Goal: Book appointment/travel/reservation

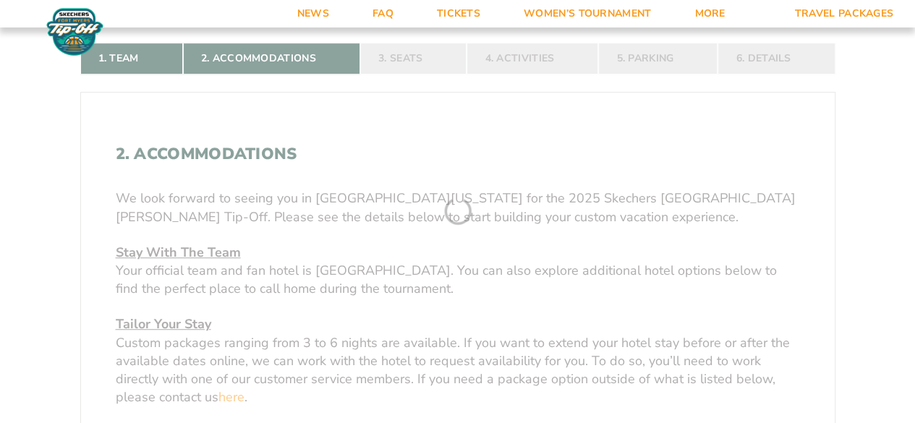
scroll to position [330, 0]
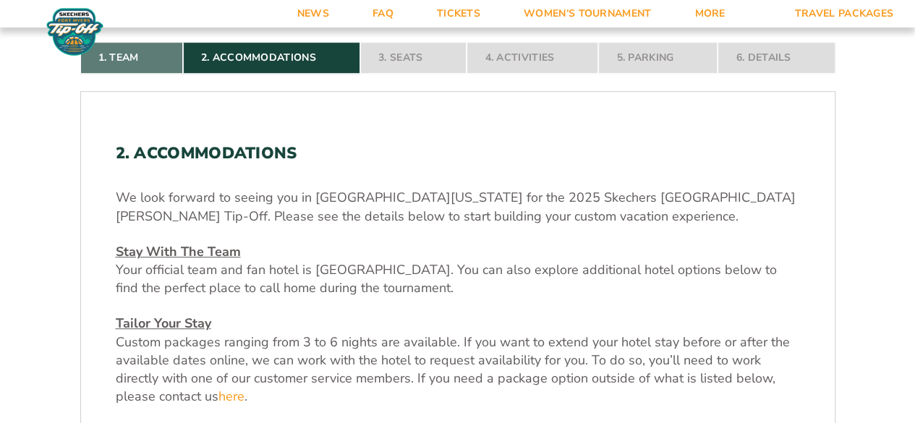
click at [139, 60] on link "1. Team" at bounding box center [131, 58] width 103 height 32
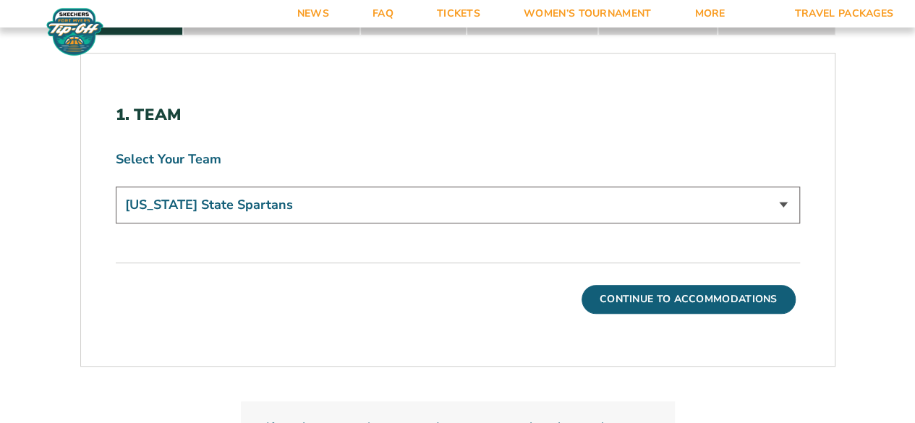
scroll to position [369, 0]
click at [304, 195] on select "[US_STATE] State Spartans" at bounding box center [458, 204] width 684 height 37
click at [376, 141] on div "1. Team Select Your Team [US_STATE] State Spartans" at bounding box center [458, 166] width 684 height 122
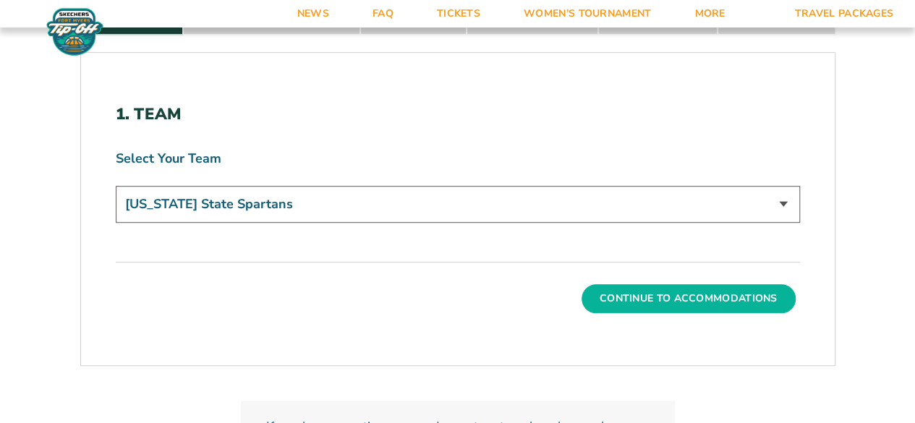
click at [628, 291] on button "Continue To Accommodations" at bounding box center [689, 298] width 214 height 29
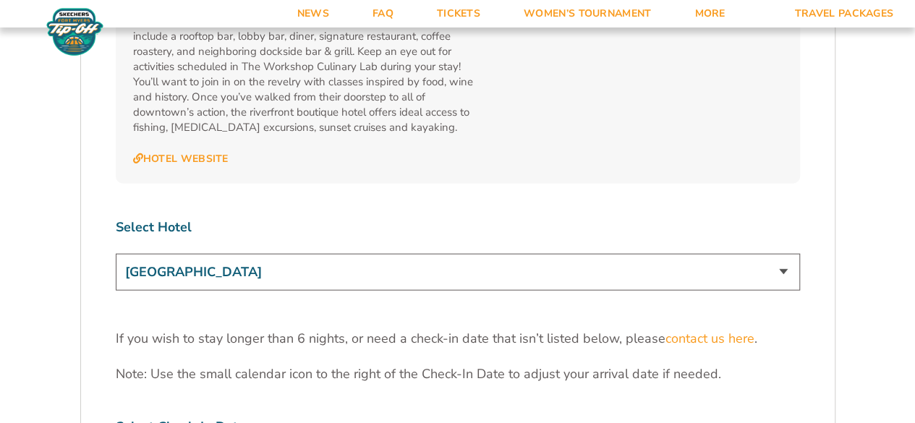
scroll to position [4331, 0]
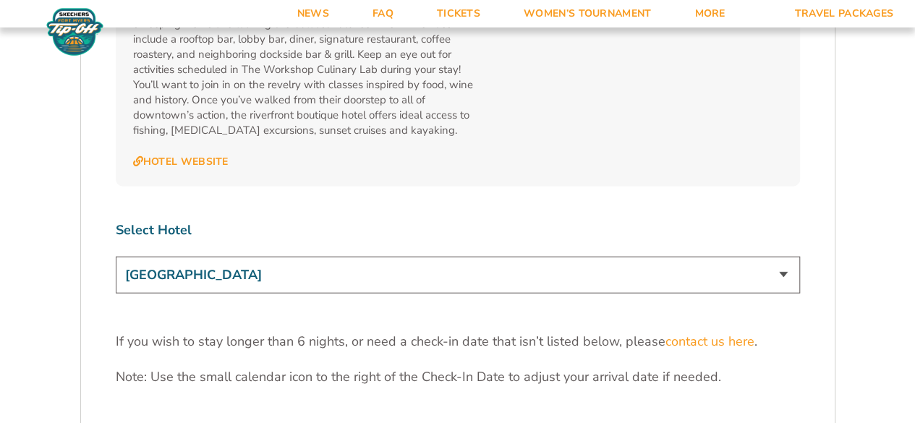
click at [423, 257] on select "[GEOGRAPHIC_DATA] [GEOGRAPHIC_DATA] [GEOGRAPHIC_DATA], Autograph Collection" at bounding box center [458, 275] width 684 height 37
click at [116, 257] on select "[GEOGRAPHIC_DATA] [GEOGRAPHIC_DATA] [GEOGRAPHIC_DATA], Autograph Collection" at bounding box center [458, 275] width 684 height 37
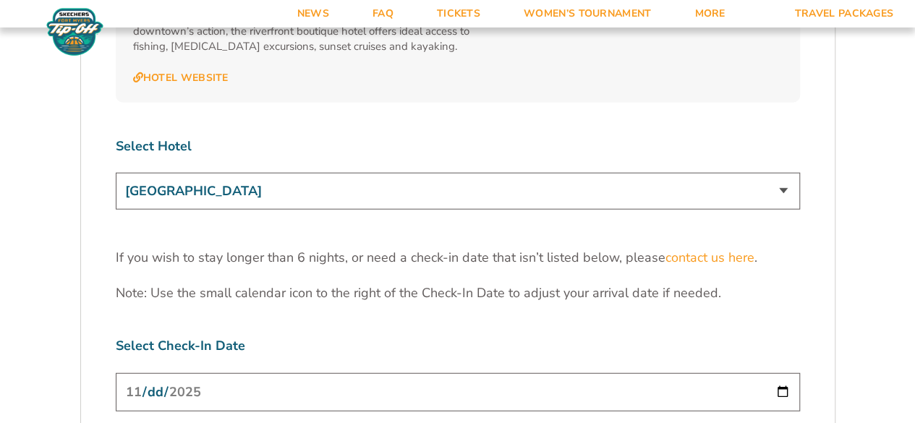
scroll to position [4409, 0]
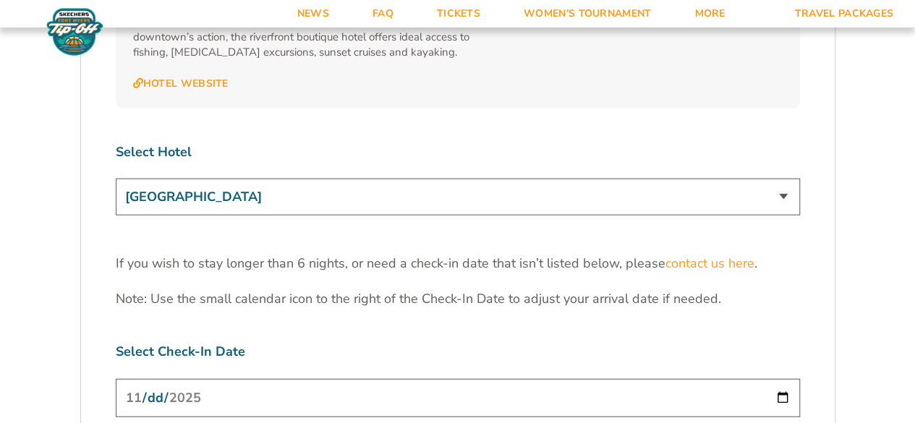
click at [409, 179] on select "[GEOGRAPHIC_DATA] [GEOGRAPHIC_DATA] [GEOGRAPHIC_DATA], Autograph Collection" at bounding box center [458, 197] width 684 height 37
select select "18477"
click at [116, 179] on select "[GEOGRAPHIC_DATA] [GEOGRAPHIC_DATA] [GEOGRAPHIC_DATA], Autograph Collection" at bounding box center [458, 197] width 684 height 37
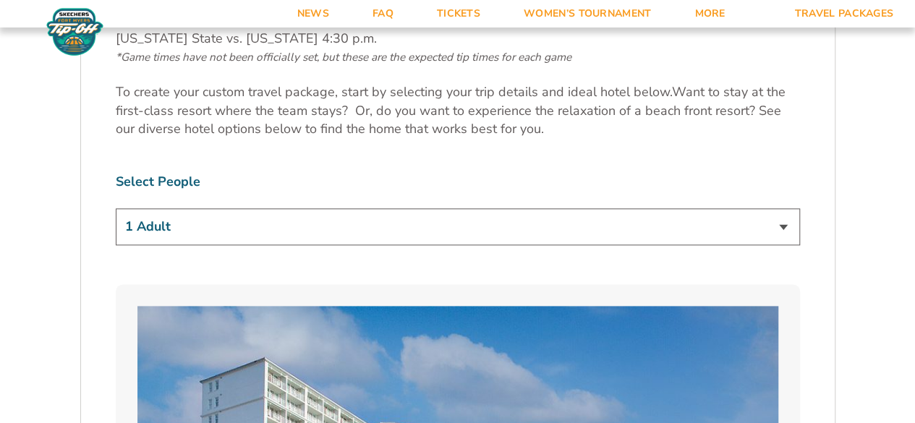
scroll to position [796, 0]
click at [368, 230] on select "1 Adult 2 Adults 3 Adults 4 Adults 2 Adults + 1 Child 2 Adults + 2 Children 2 A…" at bounding box center [458, 227] width 684 height 37
select select "2 Adults + 2 Children"
click at [116, 209] on select "1 Adult 2 Adults 3 Adults 4 Adults 2 Adults + 1 Child 2 Adults + 2 Children 2 A…" at bounding box center [458, 227] width 684 height 37
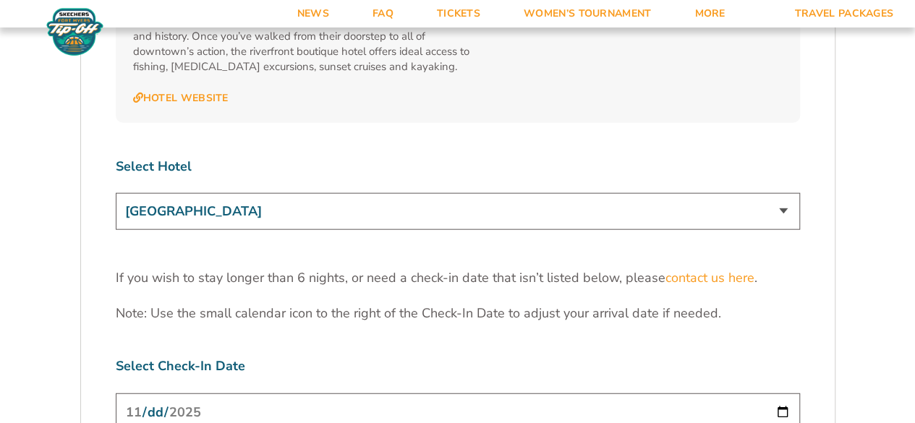
scroll to position [4383, 0]
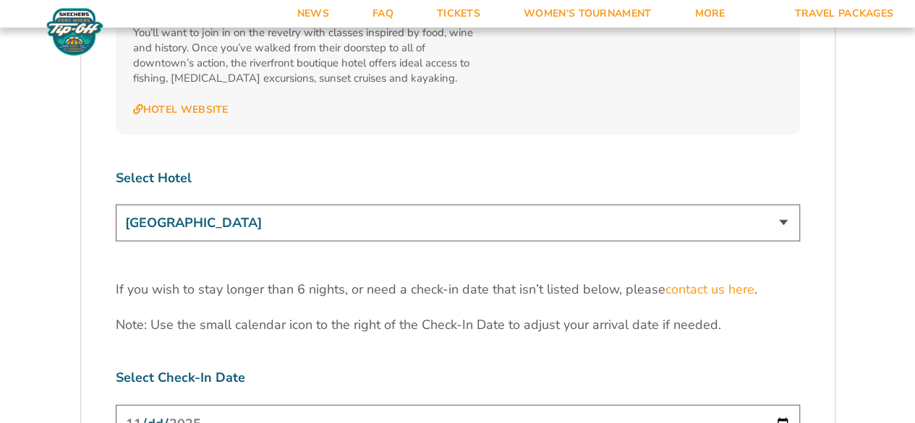
click at [243, 205] on select "[GEOGRAPHIC_DATA] [GEOGRAPHIC_DATA] [GEOGRAPHIC_DATA], Autograph Collection" at bounding box center [458, 223] width 684 height 37
click at [116, 205] on select "[GEOGRAPHIC_DATA] [GEOGRAPHIC_DATA] [GEOGRAPHIC_DATA], Autograph Collection" at bounding box center [458, 223] width 684 height 37
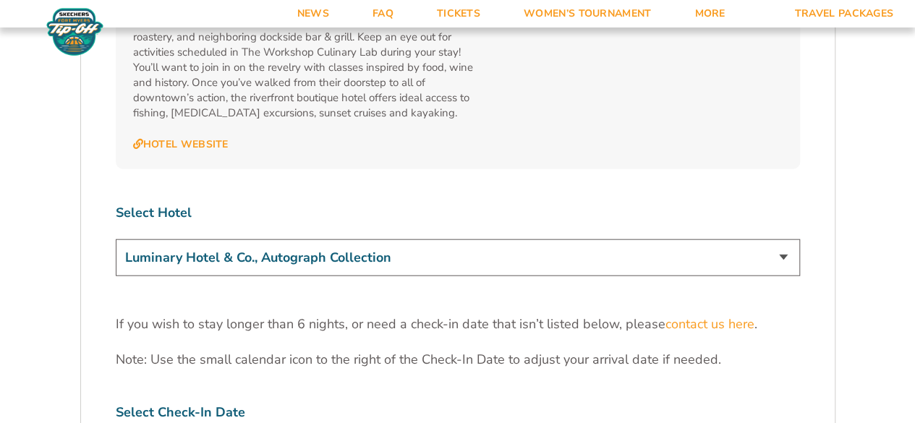
scroll to position [4347, 0]
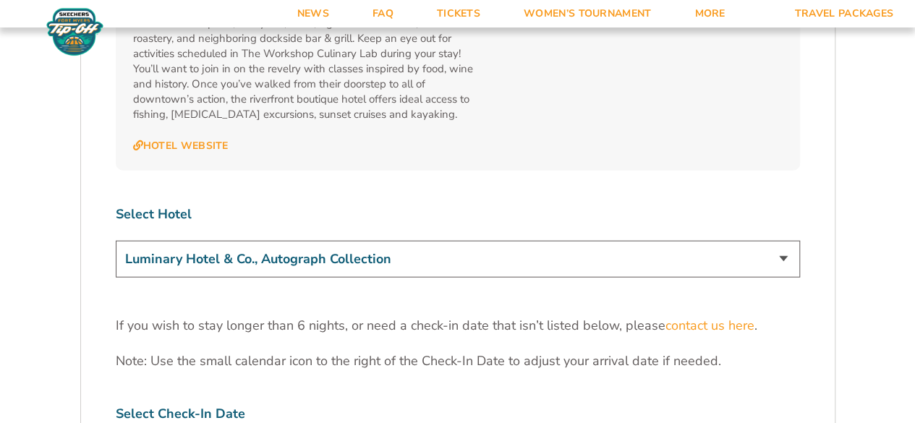
click at [253, 241] on select "[GEOGRAPHIC_DATA] [GEOGRAPHIC_DATA] [GEOGRAPHIC_DATA], Autograph Collection" at bounding box center [458, 259] width 684 height 37
select select "17485"
click at [116, 241] on select "[GEOGRAPHIC_DATA] [GEOGRAPHIC_DATA] [GEOGRAPHIC_DATA], Autograph Collection" at bounding box center [458, 259] width 684 height 37
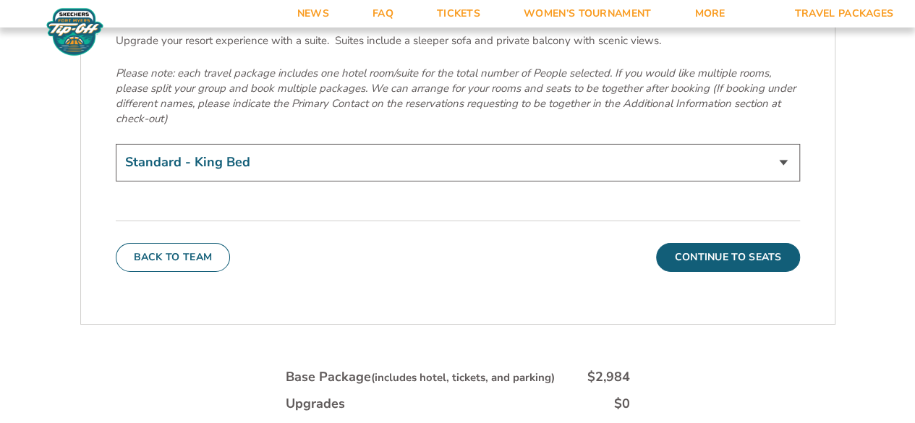
scroll to position [5149, 0]
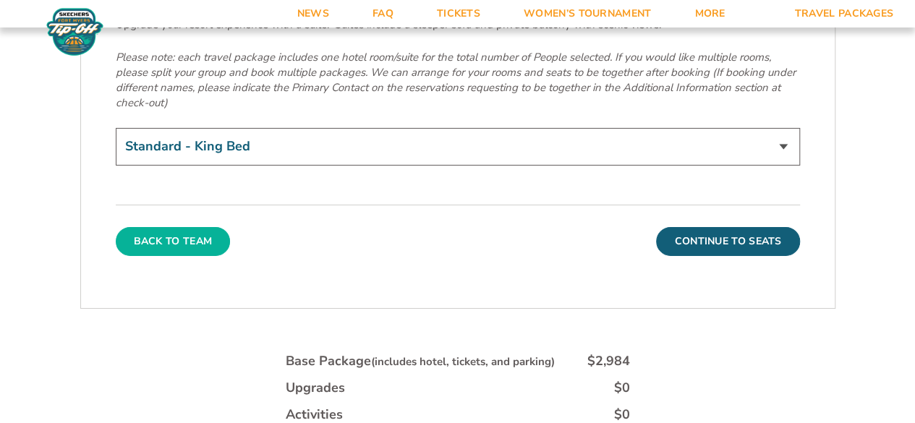
click at [200, 227] on button "Back To Team" at bounding box center [173, 241] width 115 height 29
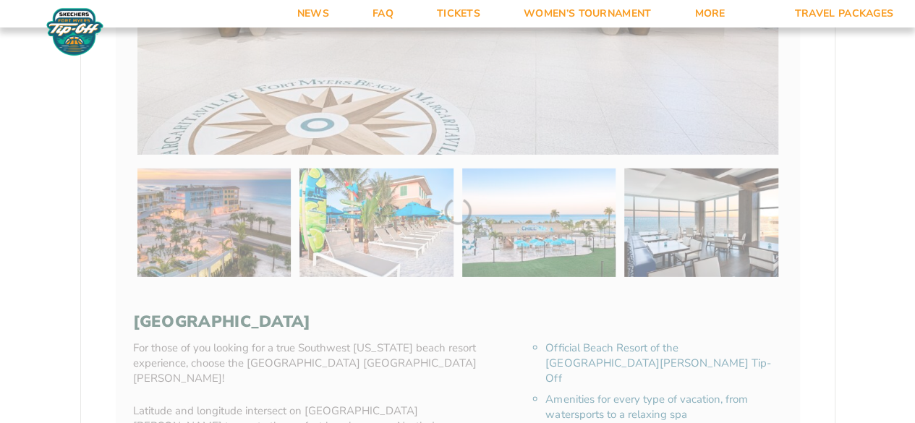
scroll to position [200, 0]
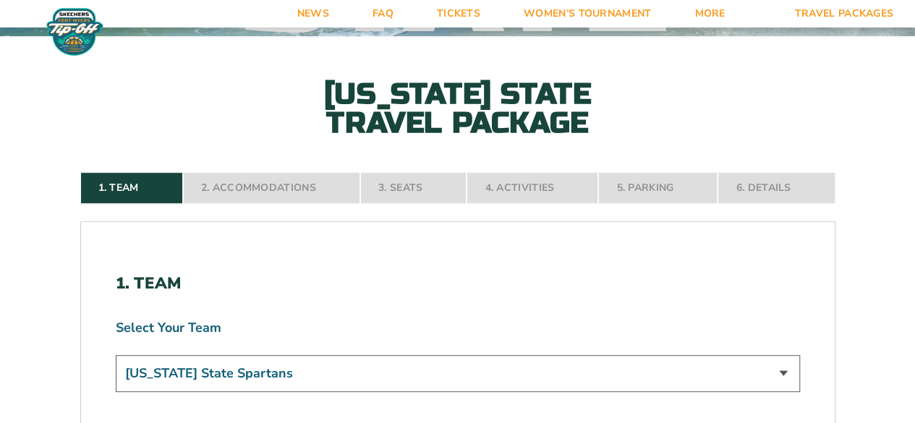
click at [495, 187] on nav "1. Team 2. Accommodations 3. Seats 4. Activities 5. Parking 6. Details" at bounding box center [457, 188] width 755 height 32
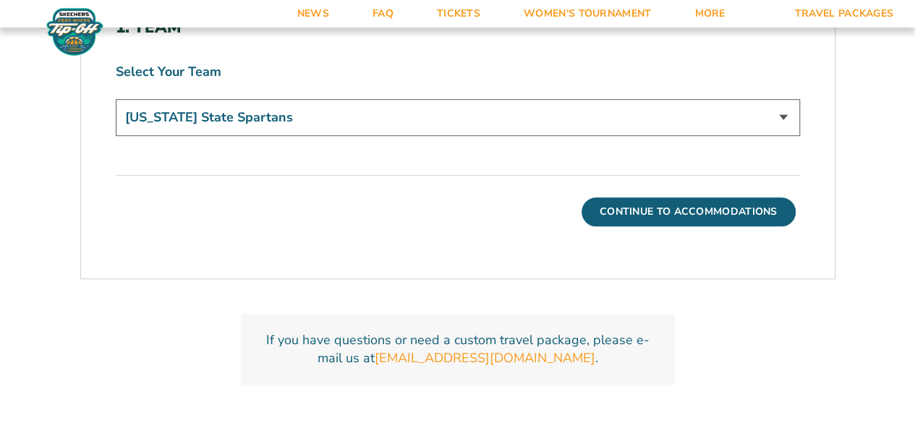
scroll to position [457, 0]
